Goal: Find contact information: Find contact information

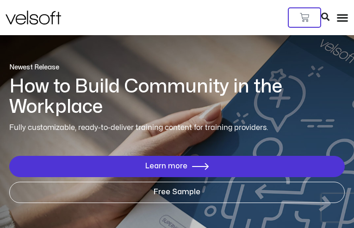
type input "**********"
type input "*********"
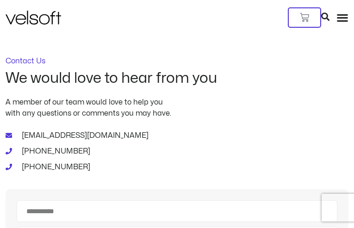
type input "********"
type input "**********"
